Goal: Communication & Community: Answer question/provide support

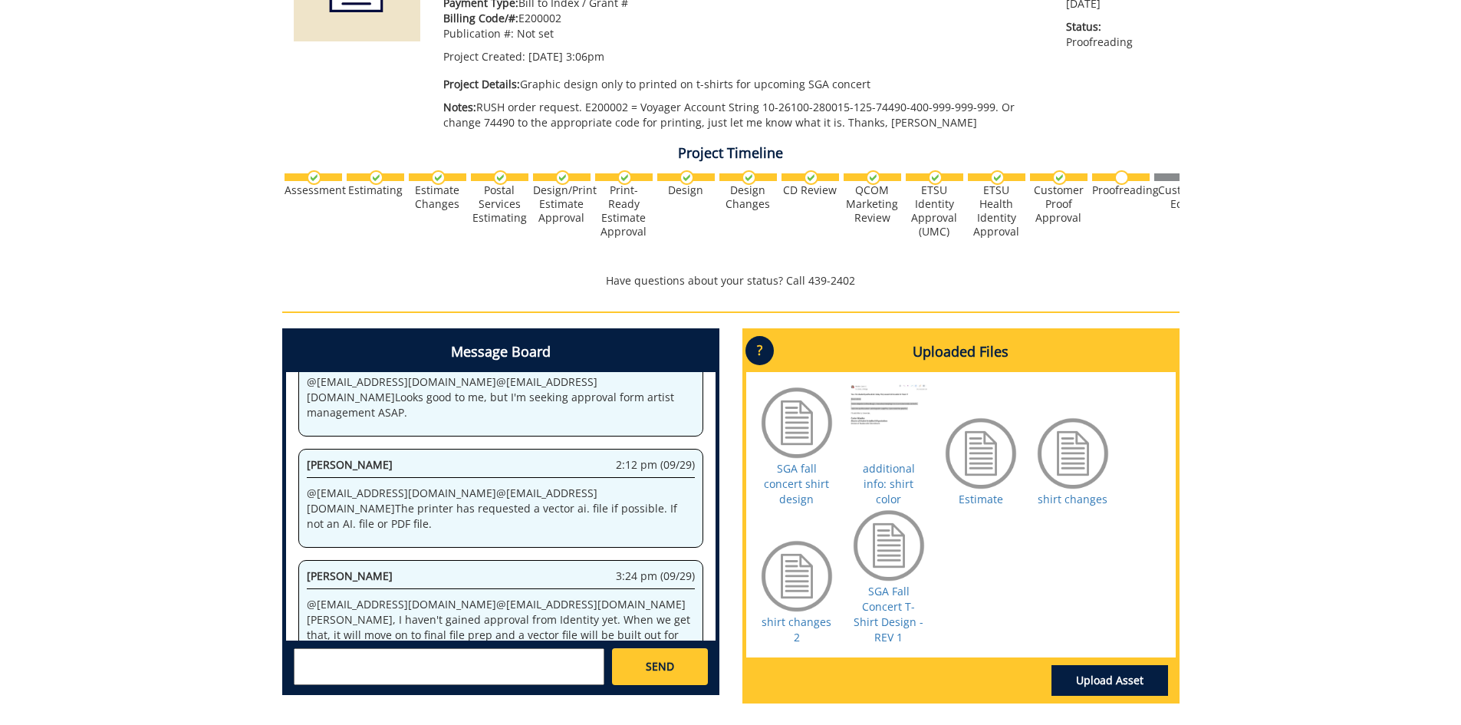
scroll to position [286, 0]
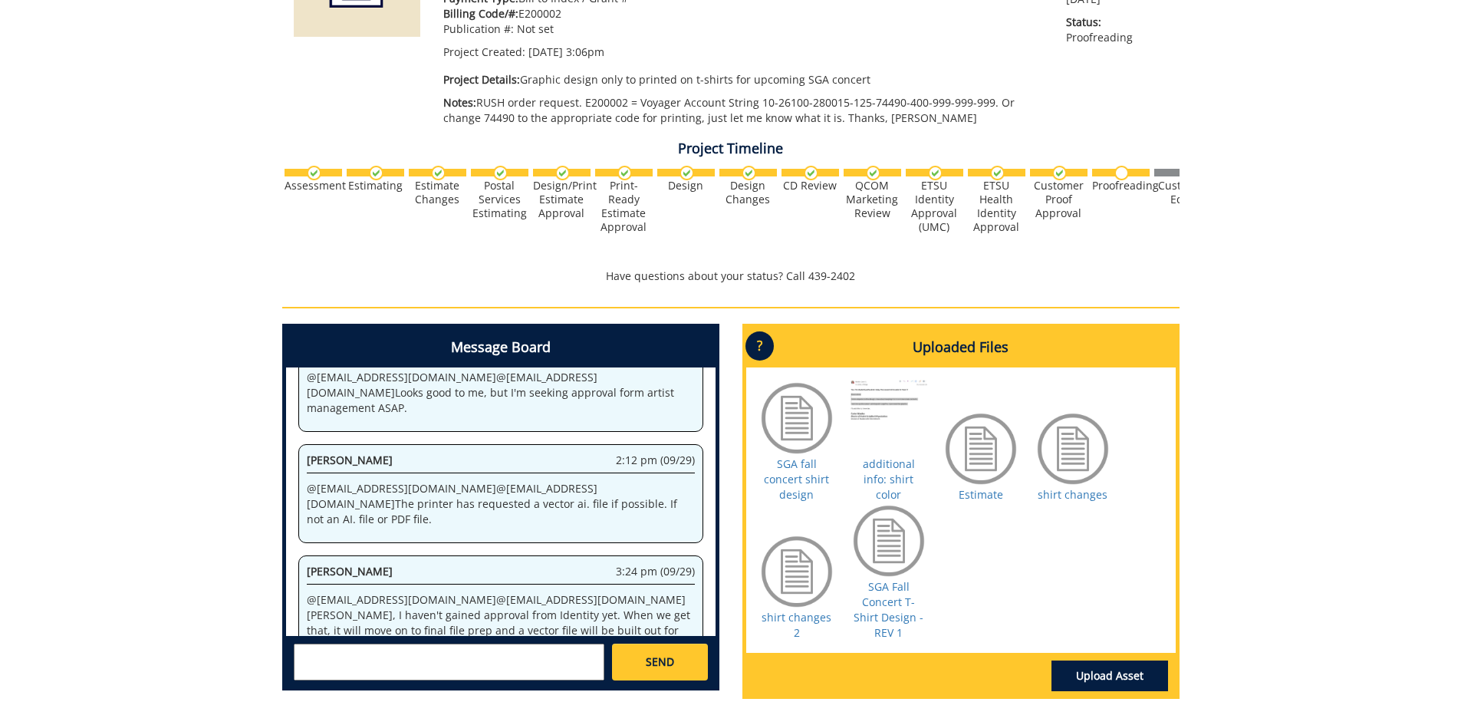
click at [314, 655] on textarea at bounding box center [449, 661] width 311 height 37
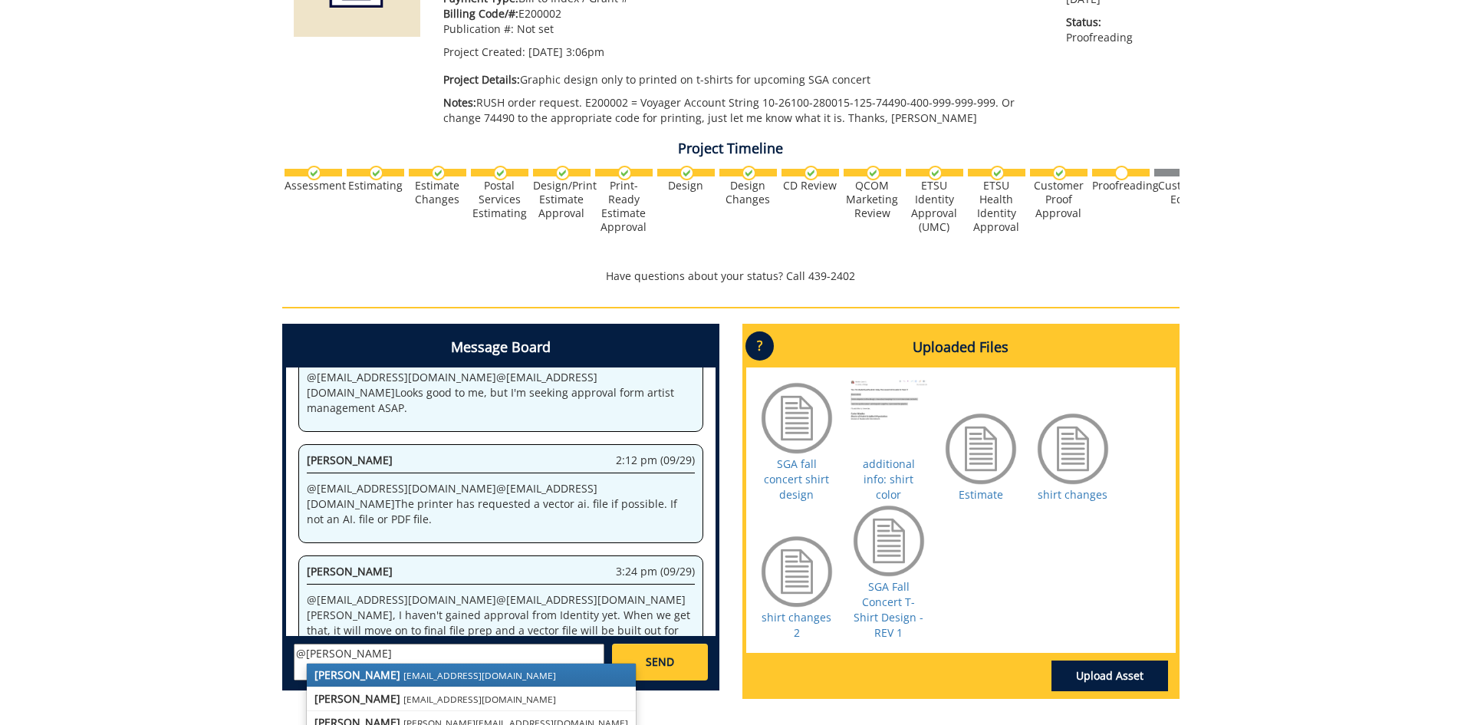
click at [337, 673] on strong "[PERSON_NAME]" at bounding box center [357, 674] width 86 height 15
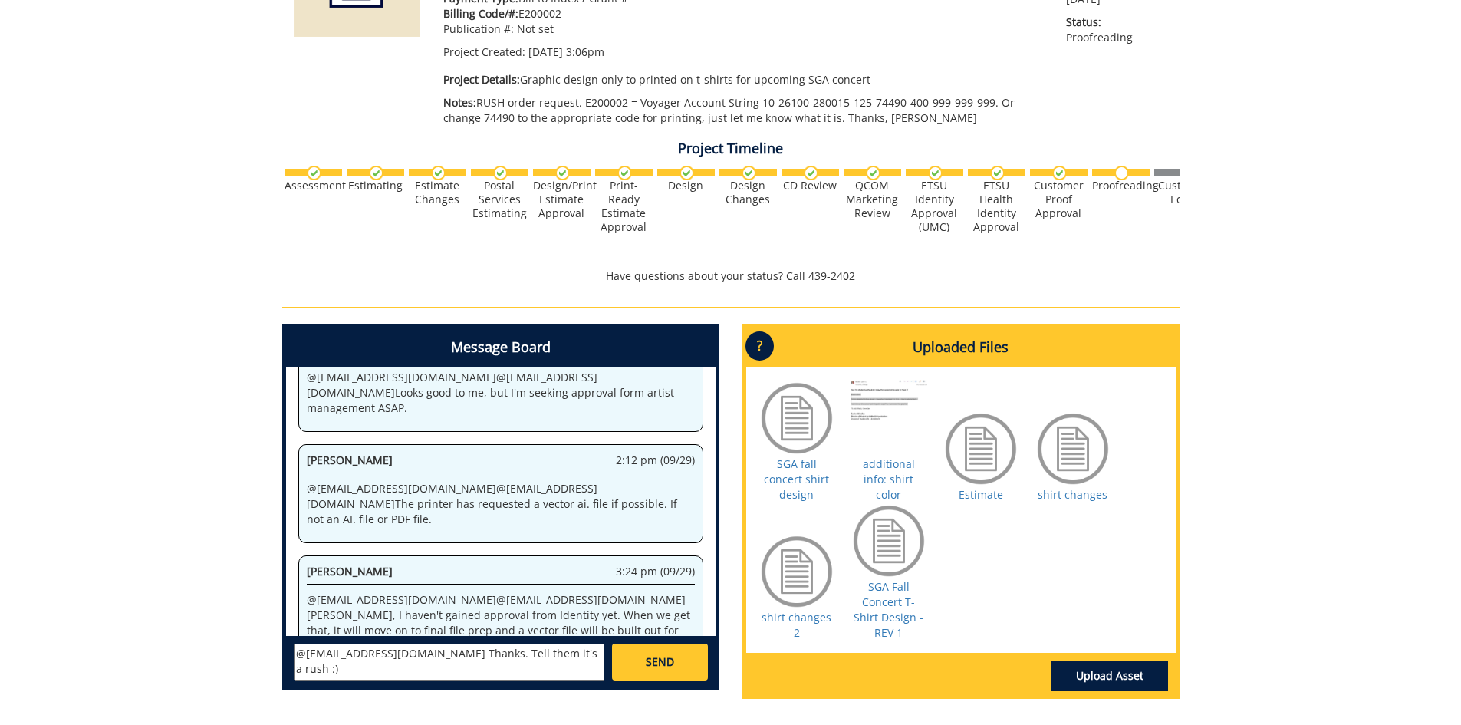
click at [404, 650] on textarea "@fair@mail.etsu.edu Thanks. Tell them it's a rush :)" at bounding box center [449, 661] width 311 height 37
type textarea "@[EMAIL_ADDRESS][DOMAIN_NAME] [PERSON_NAME], Thanks. Tell them it's a rush :)"
click at [662, 660] on span "SEND" at bounding box center [660, 661] width 28 height 15
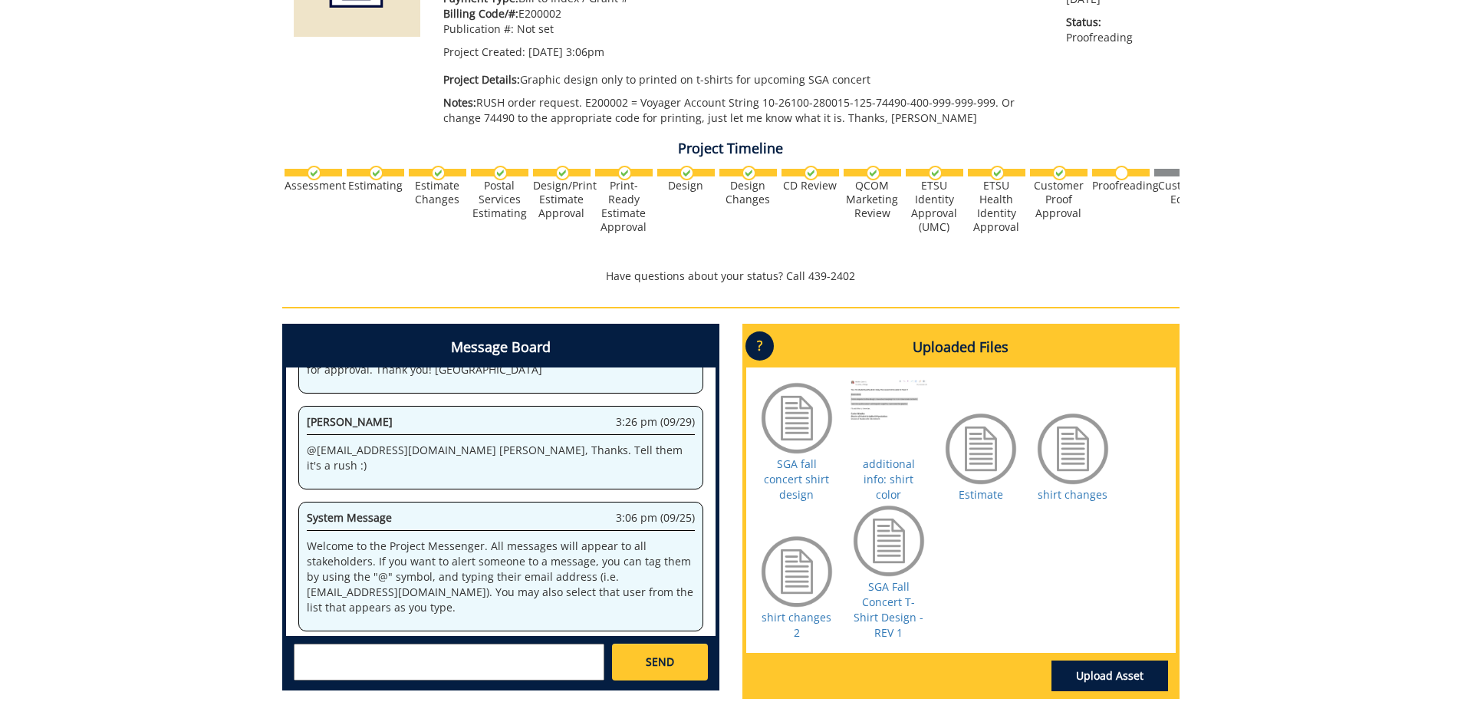
scroll to position [20945, 0]
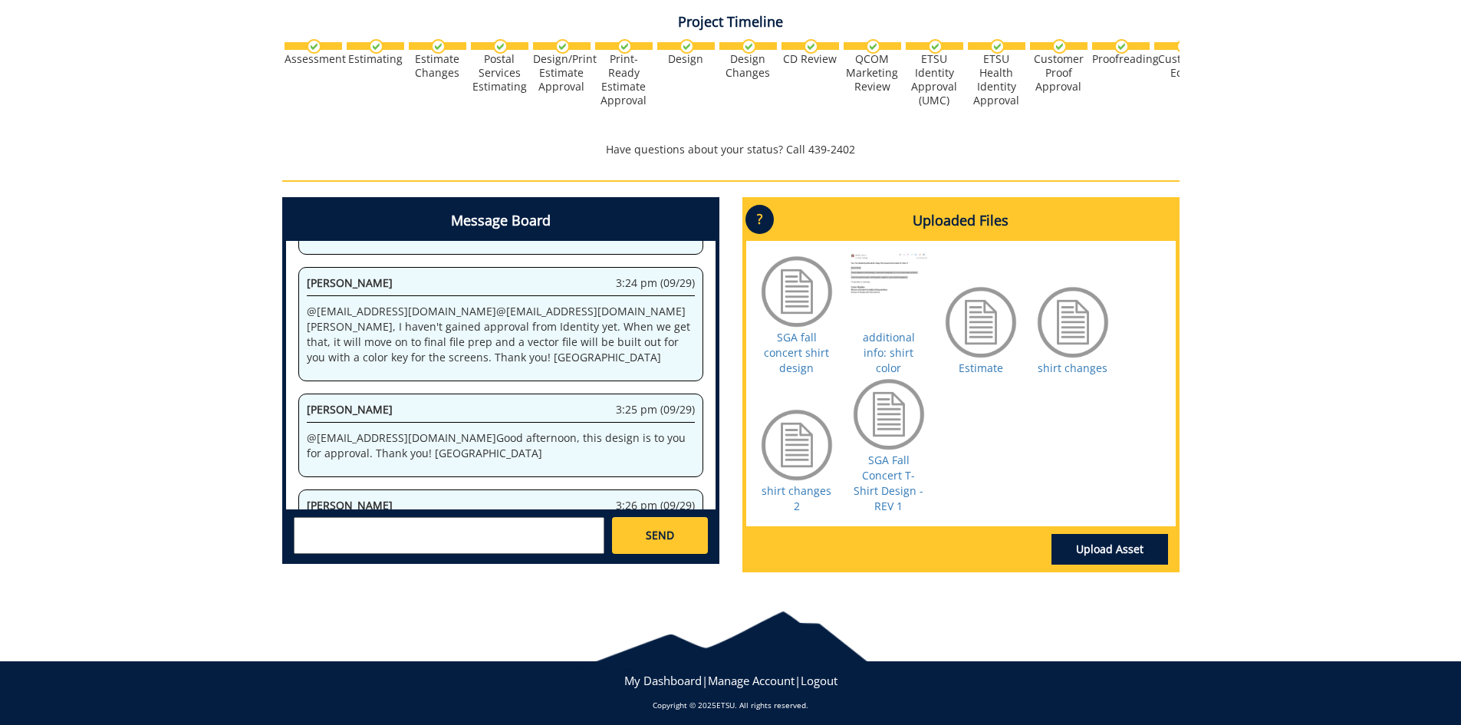
scroll to position [860, 0]
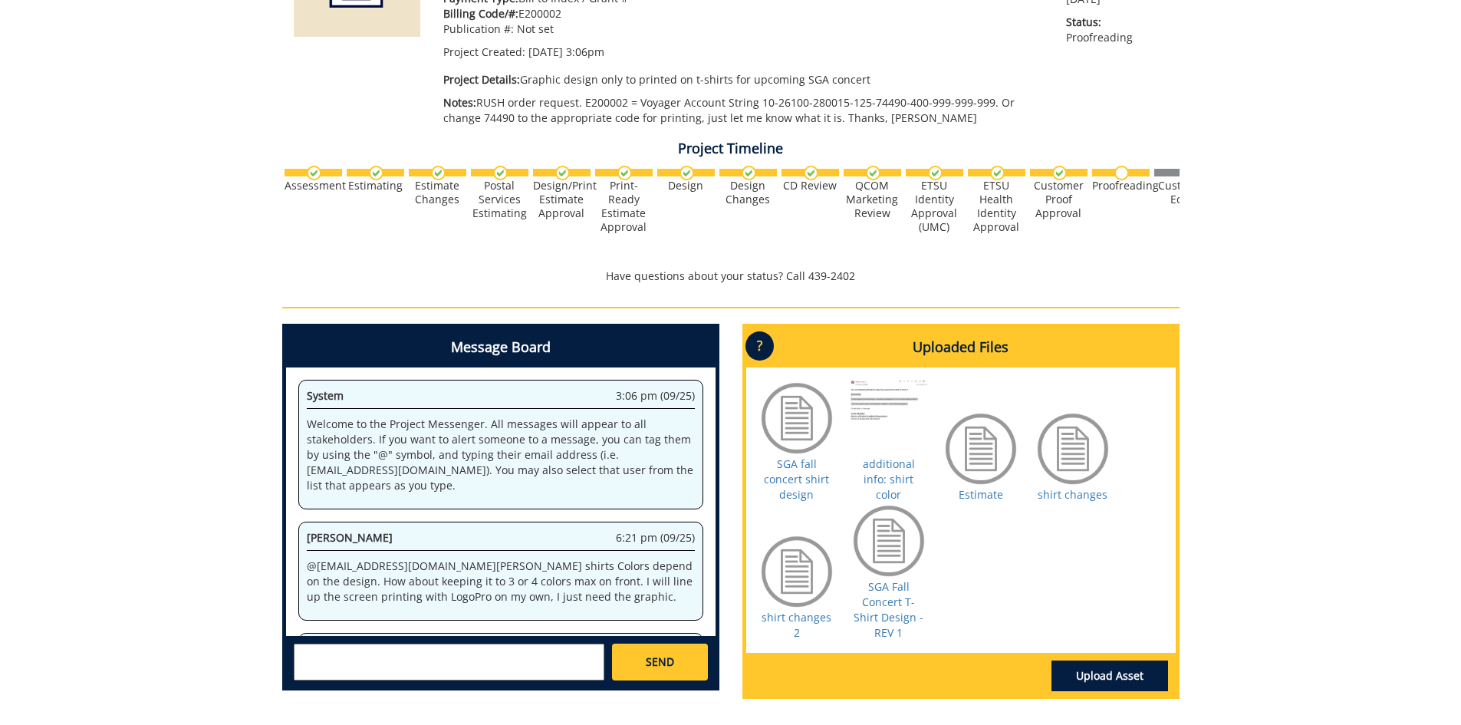
scroll to position [139224, 0]
